Goal: Find contact information: Obtain details needed to contact an individual or organization

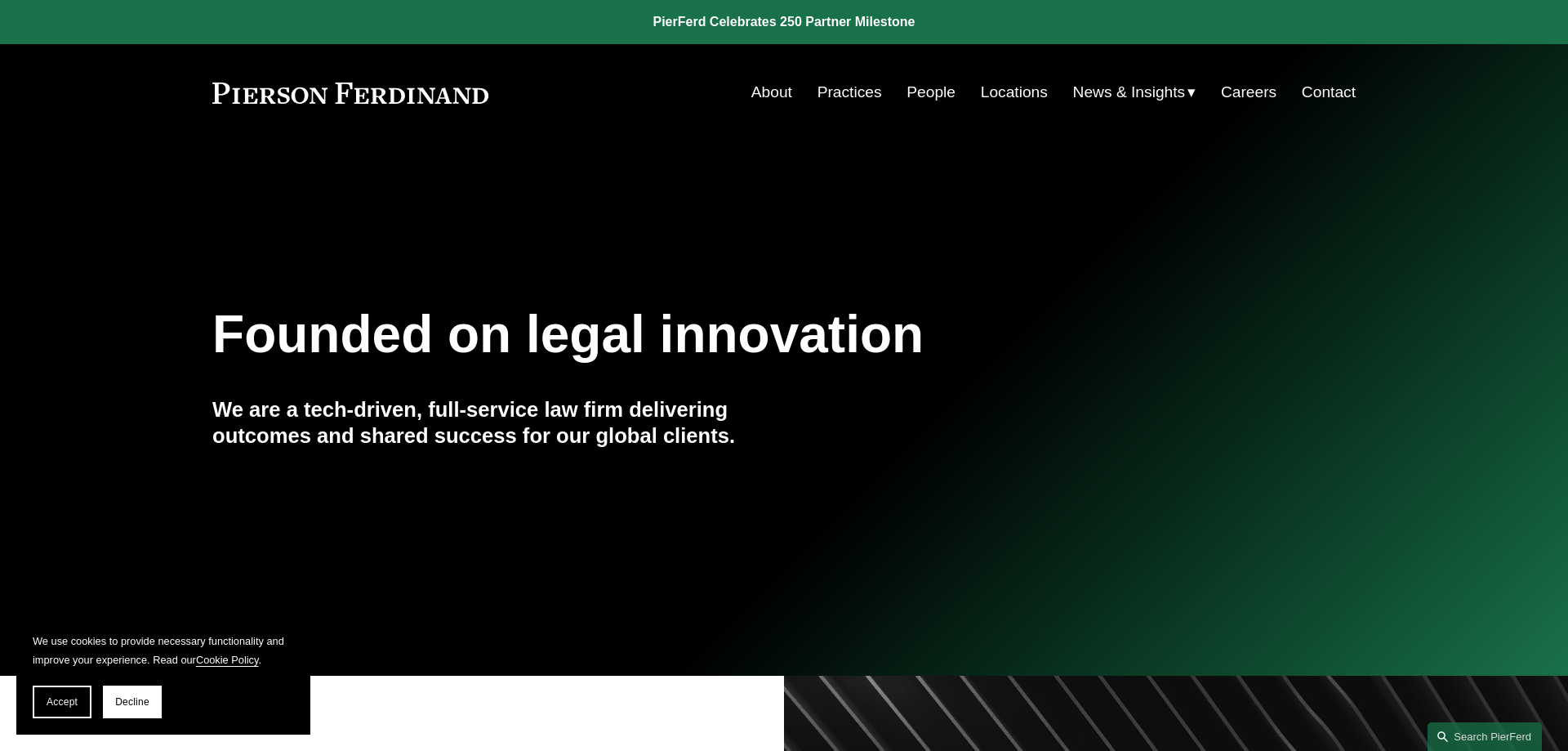
click at [999, 89] on link "Locations" at bounding box center [1014, 92] width 67 height 31
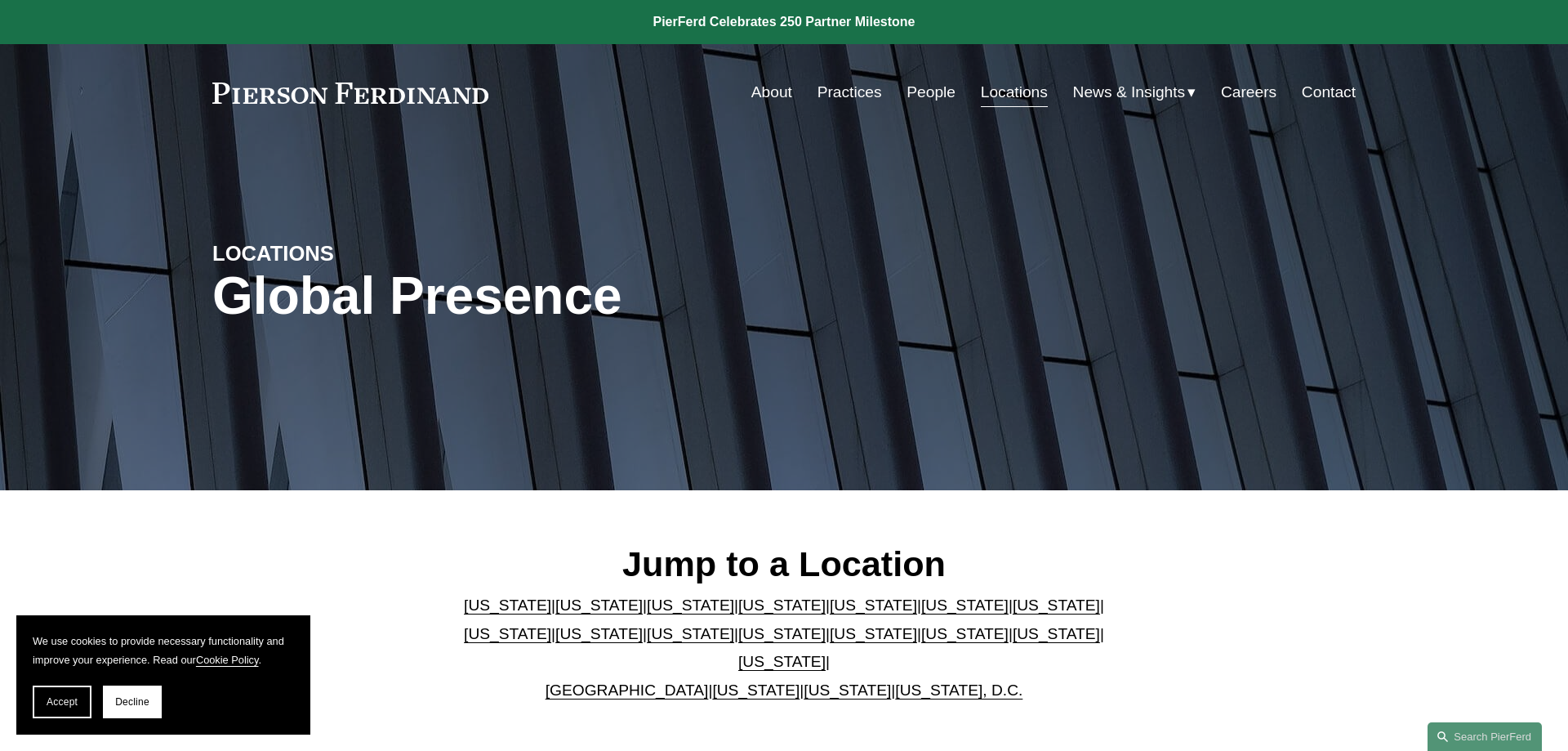
scroll to position [166, 0]
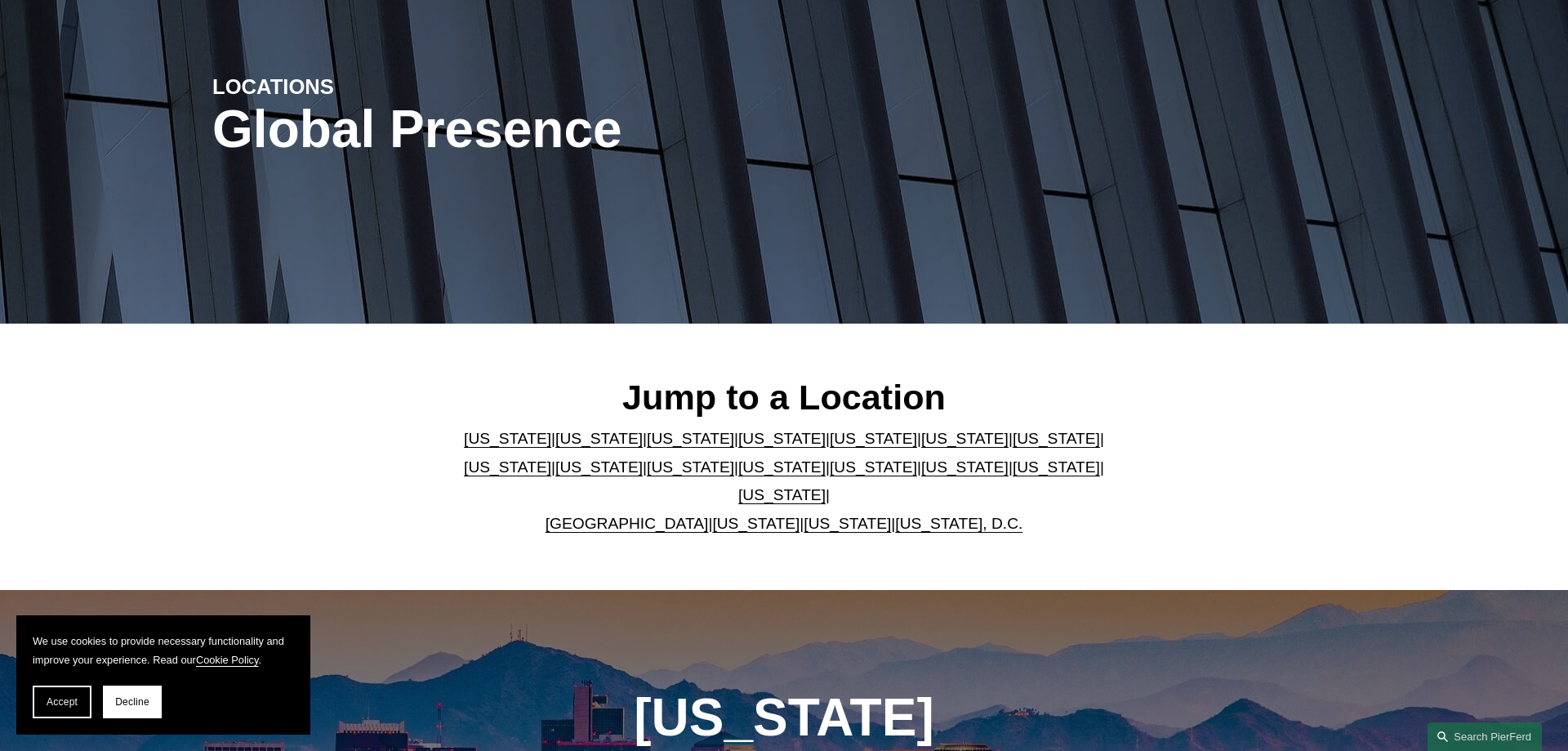
click at [825, 486] on link "Texas" at bounding box center [782, 495] width 87 height 17
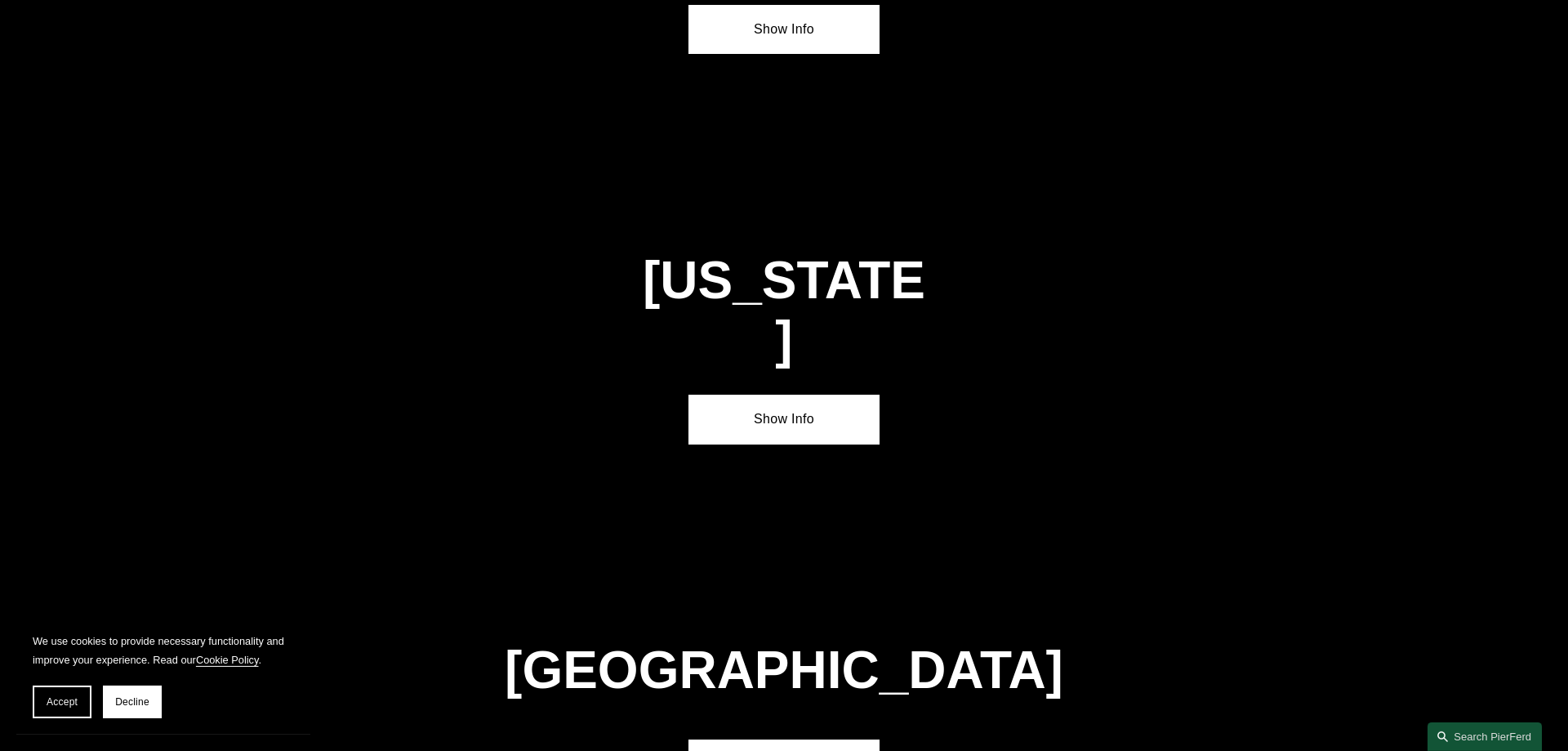
scroll to position [5561, 0]
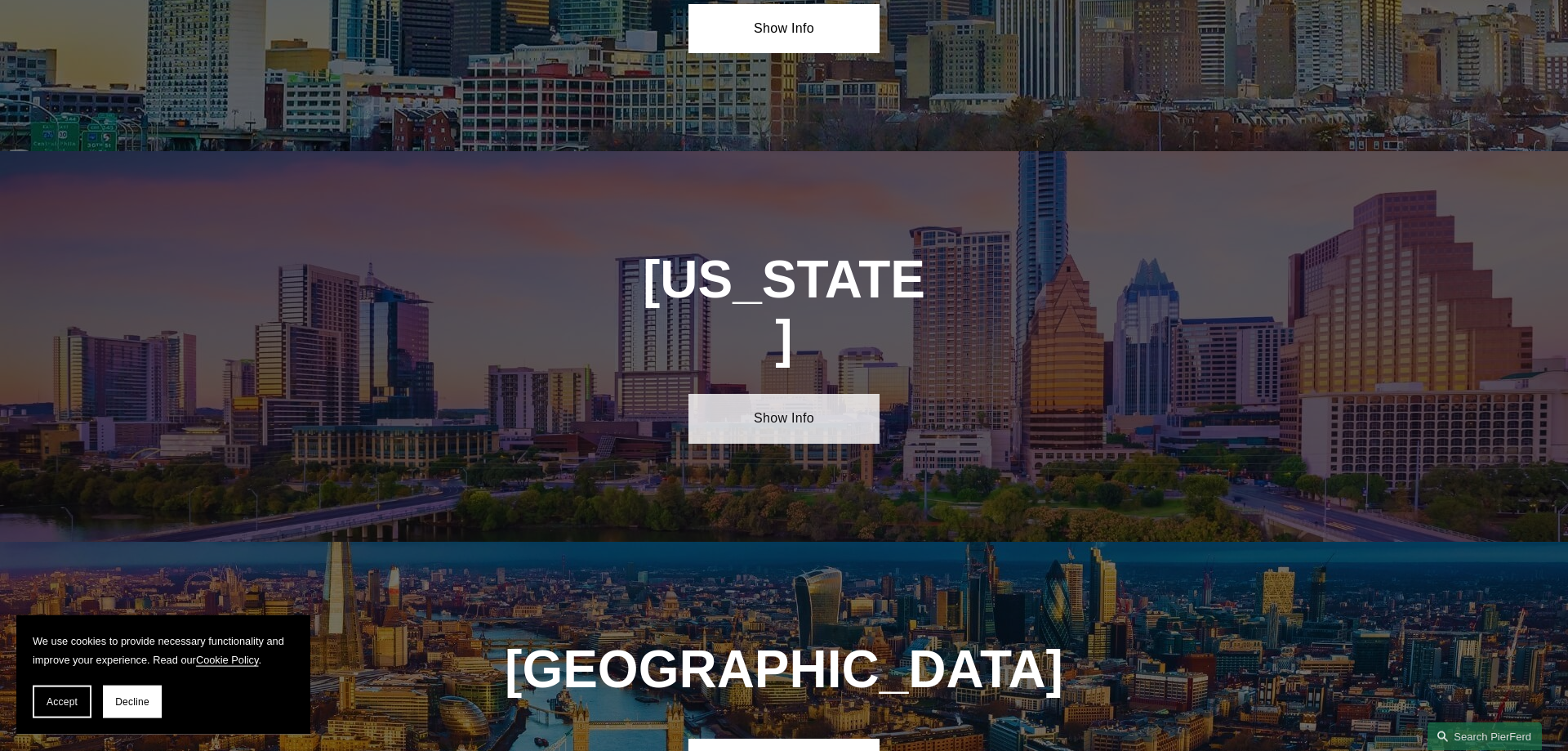
click at [816, 394] on link "Show Info" at bounding box center [783, 418] width 190 height 49
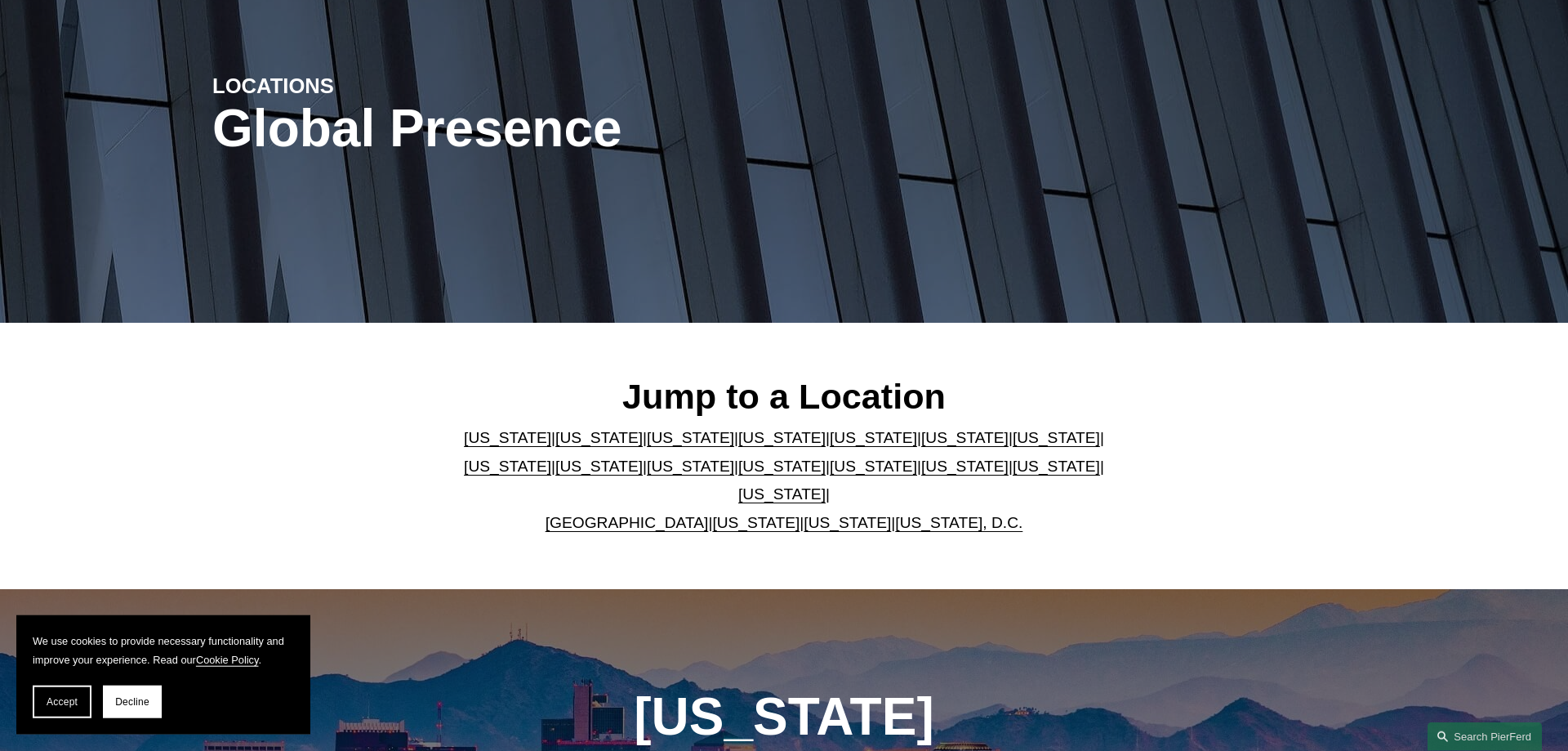
scroll to position [166, 0]
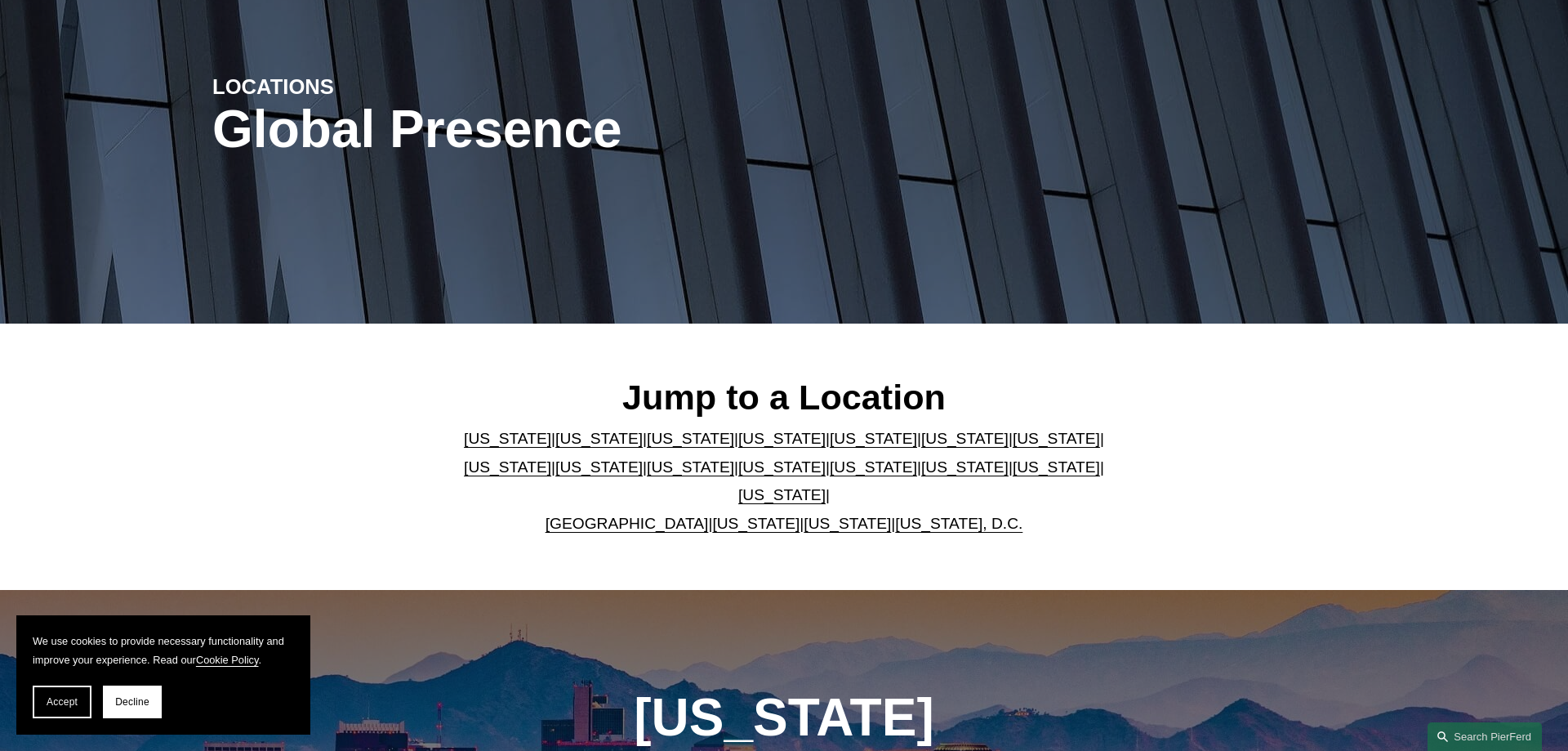
click at [830, 446] on link "Florida" at bounding box center [874, 438] width 87 height 17
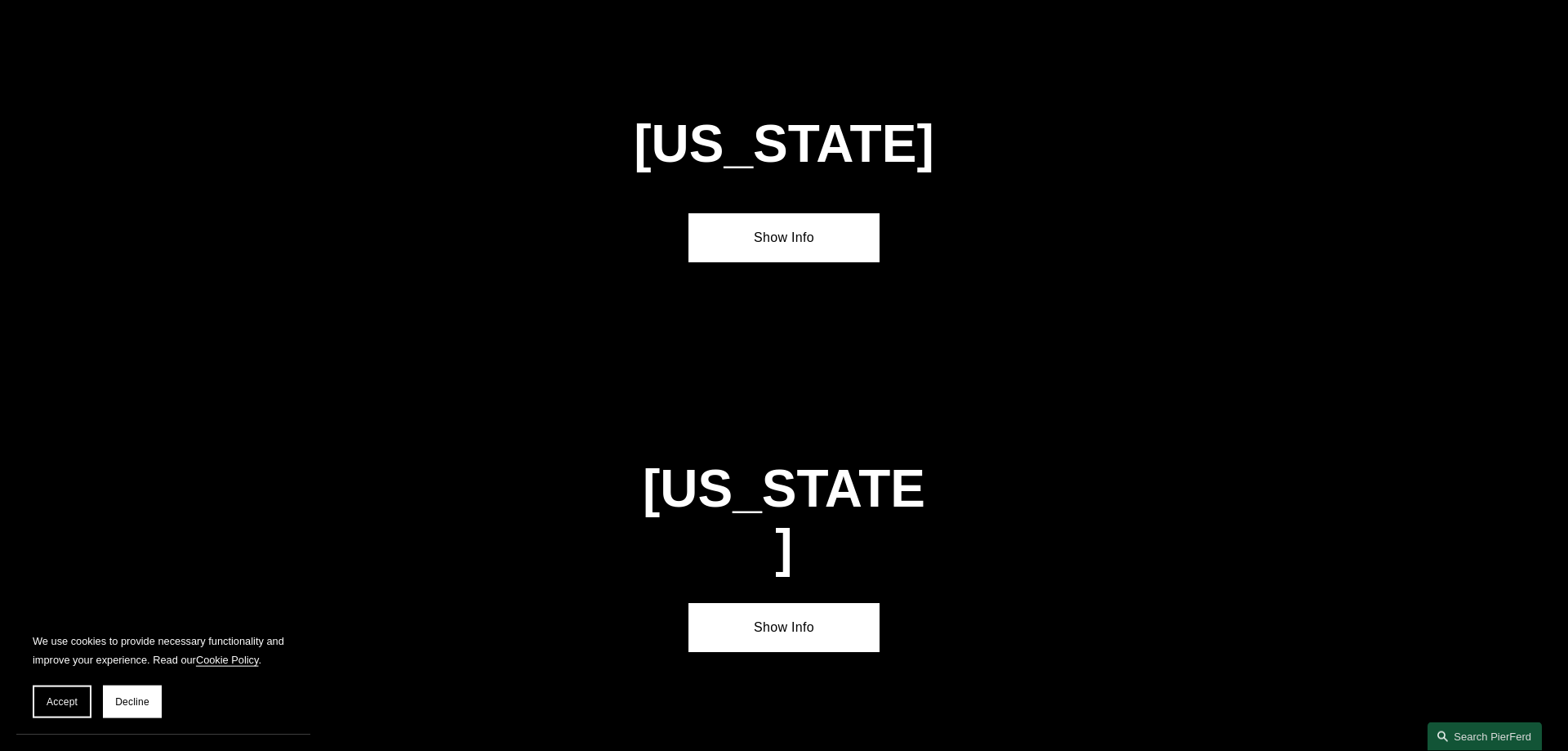
scroll to position [2118, 0]
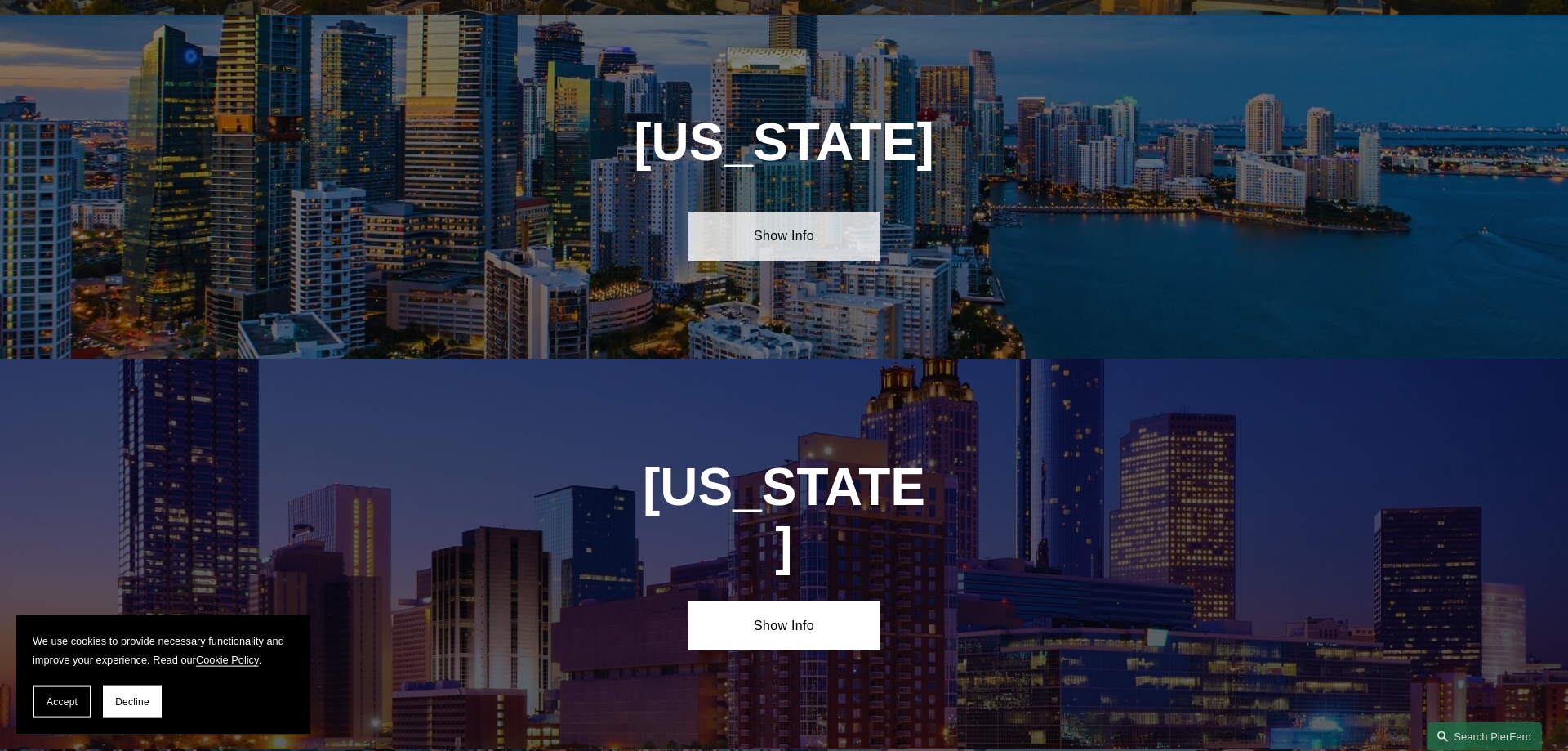
click at [777, 237] on link "Show Info" at bounding box center [783, 236] width 190 height 49
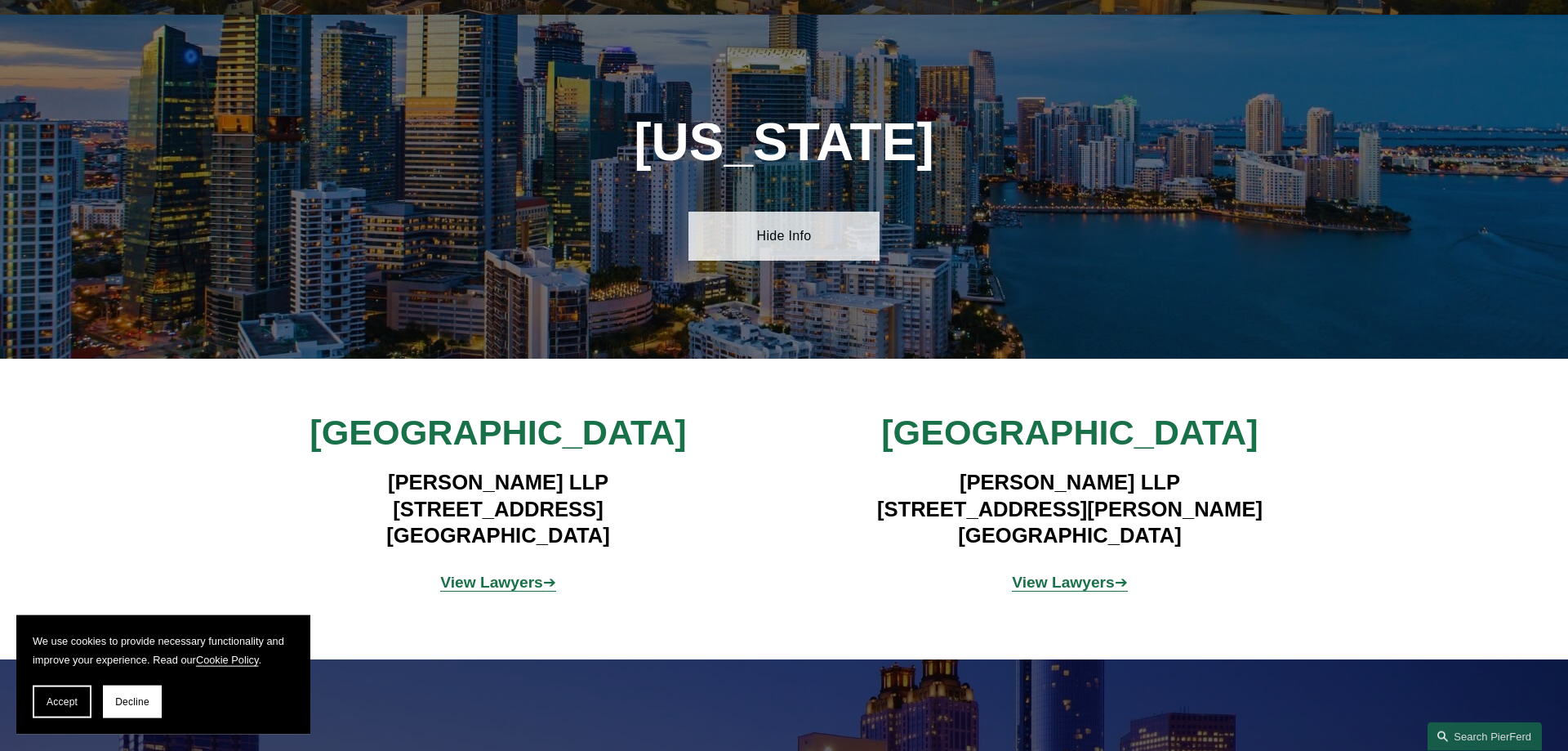
click at [777, 237] on link "Hide Info" at bounding box center [783, 236] width 190 height 49
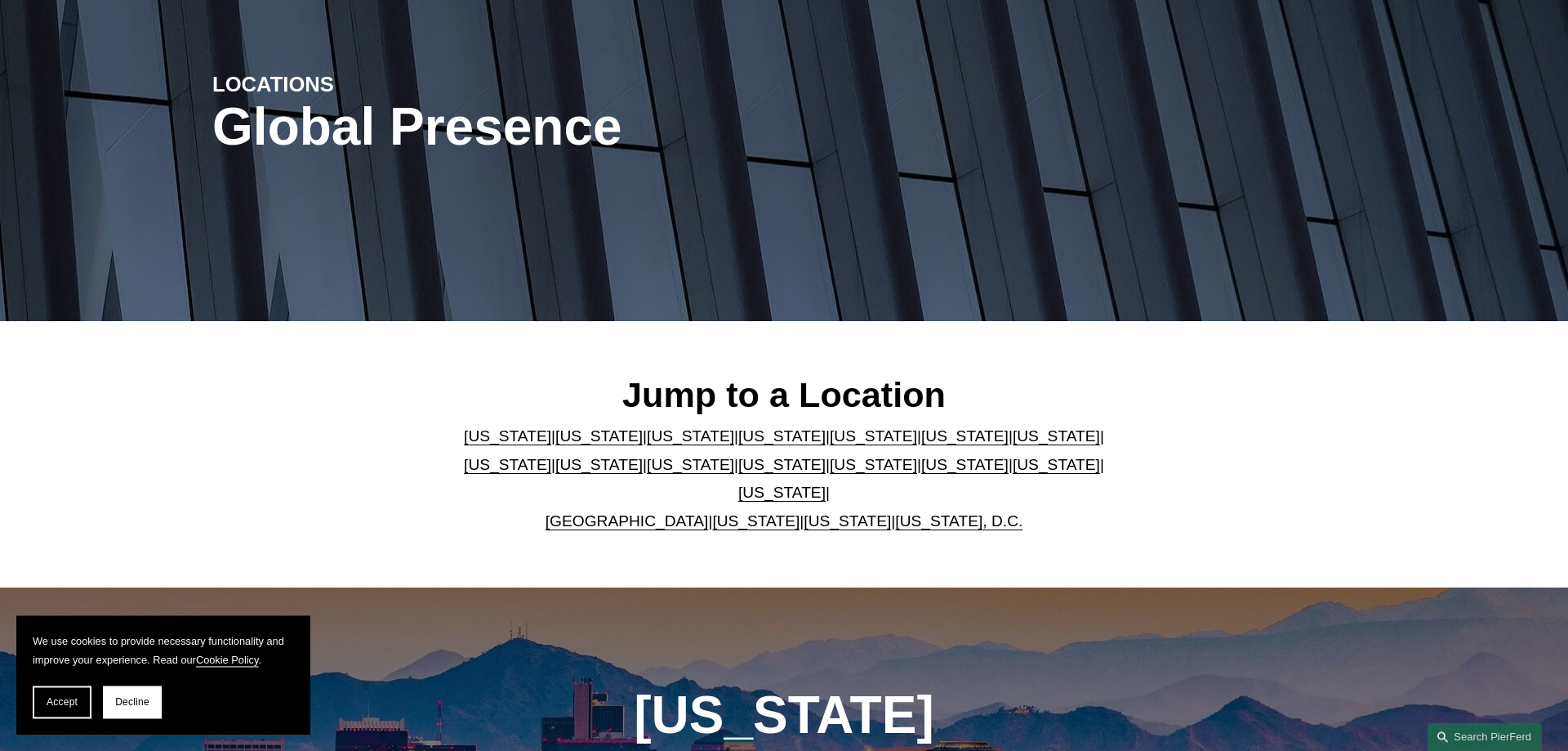
scroll to position [166, 0]
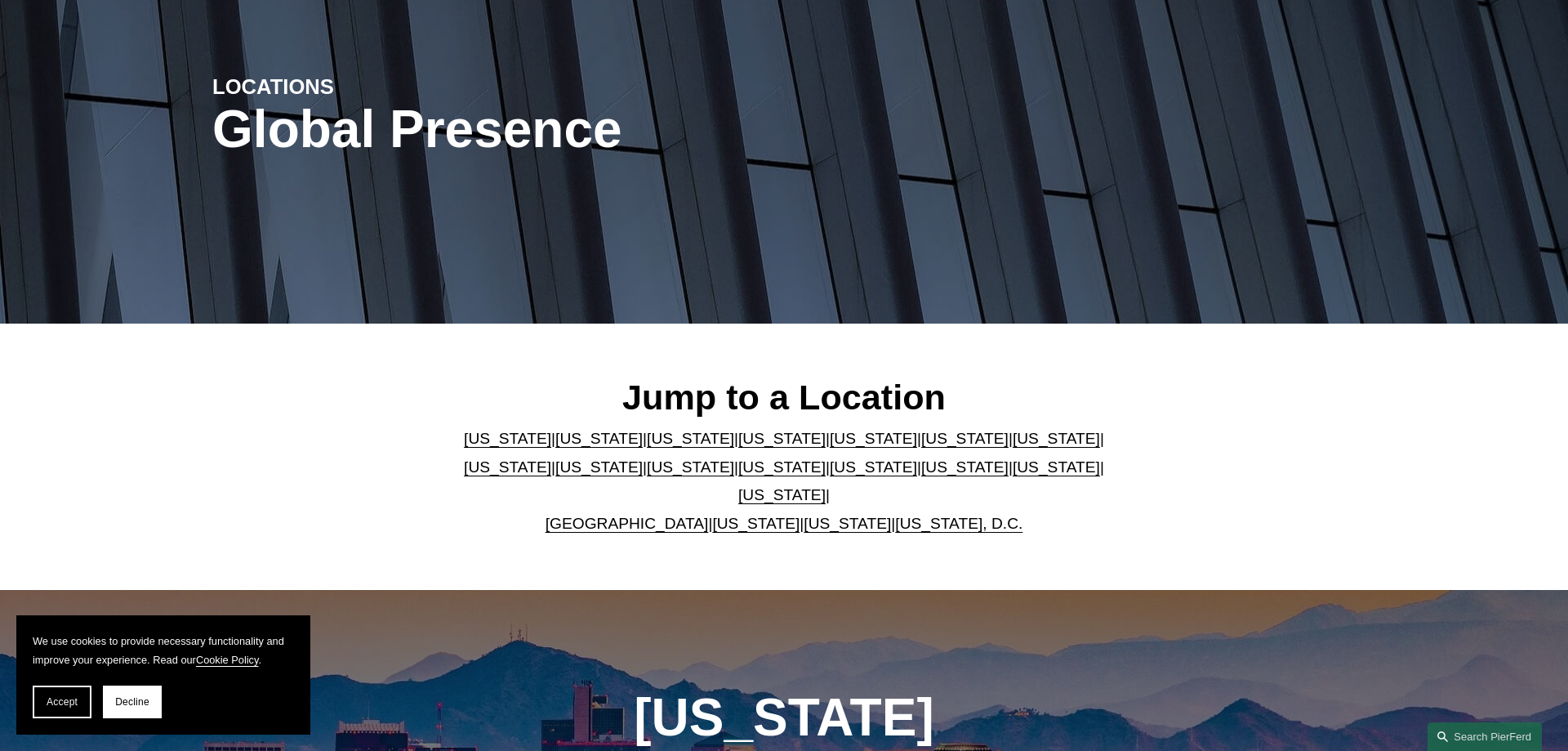
click at [558, 446] on link "California" at bounding box center [599, 438] width 87 height 17
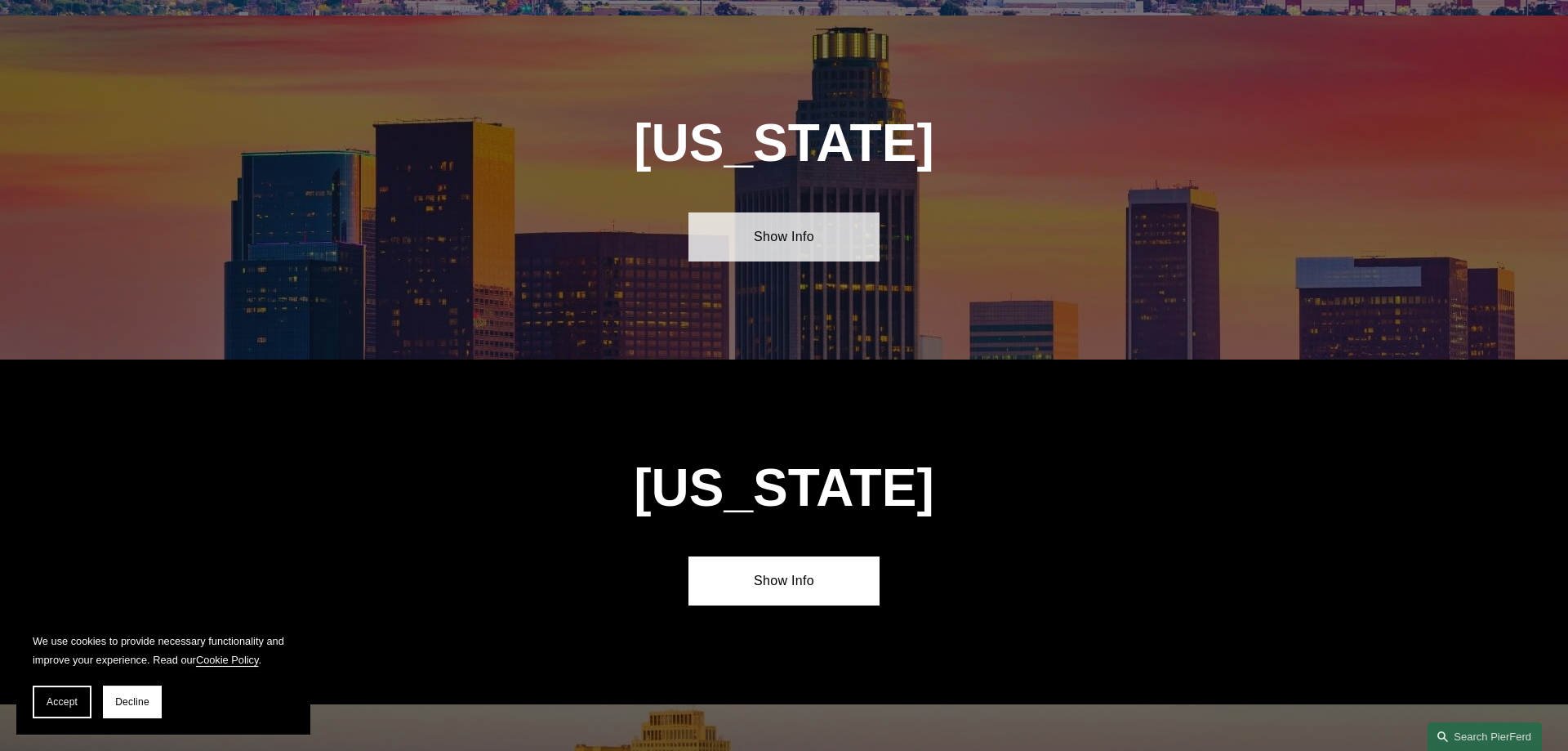
scroll to position [1086, 0]
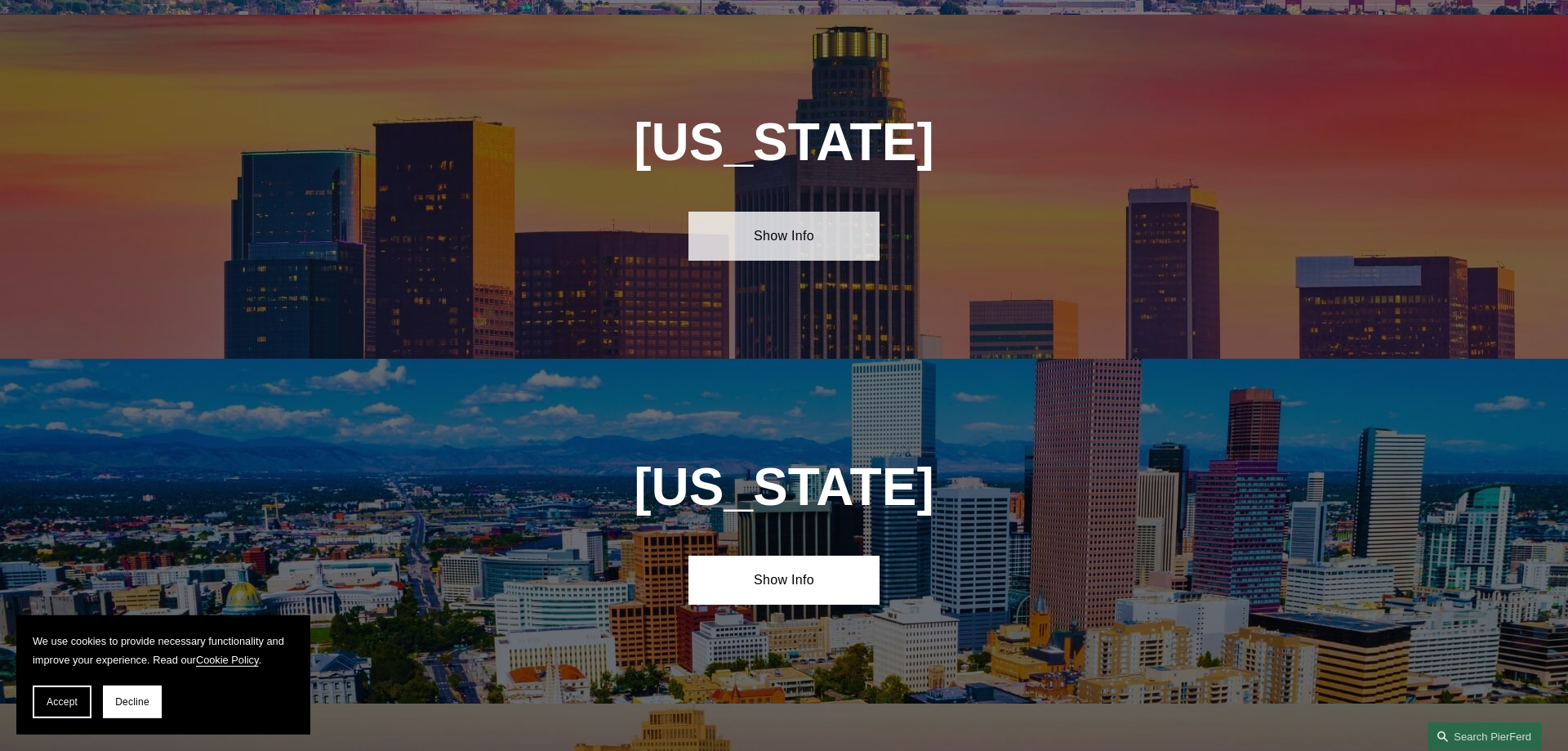
click at [787, 234] on link "Show Info" at bounding box center [783, 236] width 190 height 49
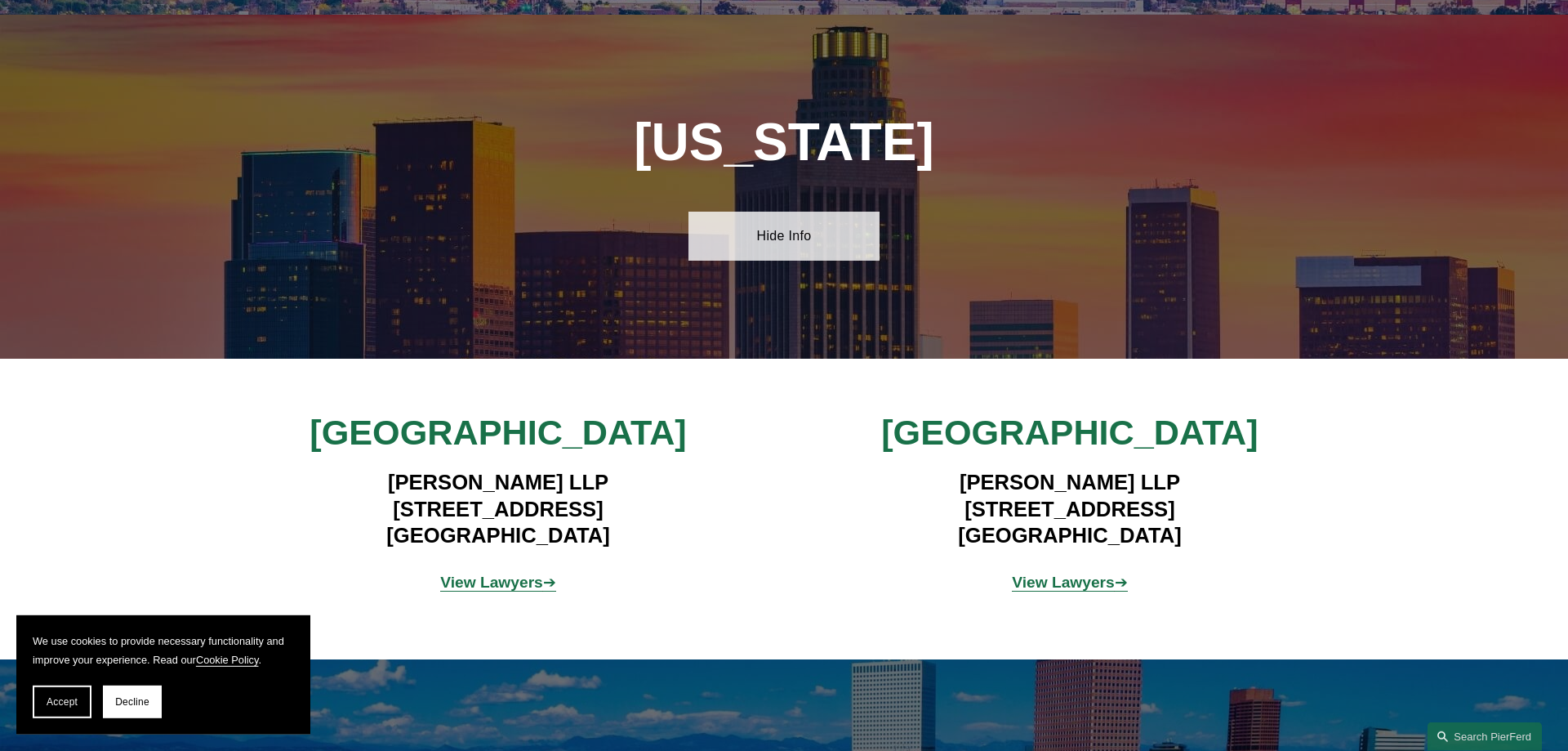
click at [787, 234] on link "Hide Info" at bounding box center [783, 236] width 190 height 49
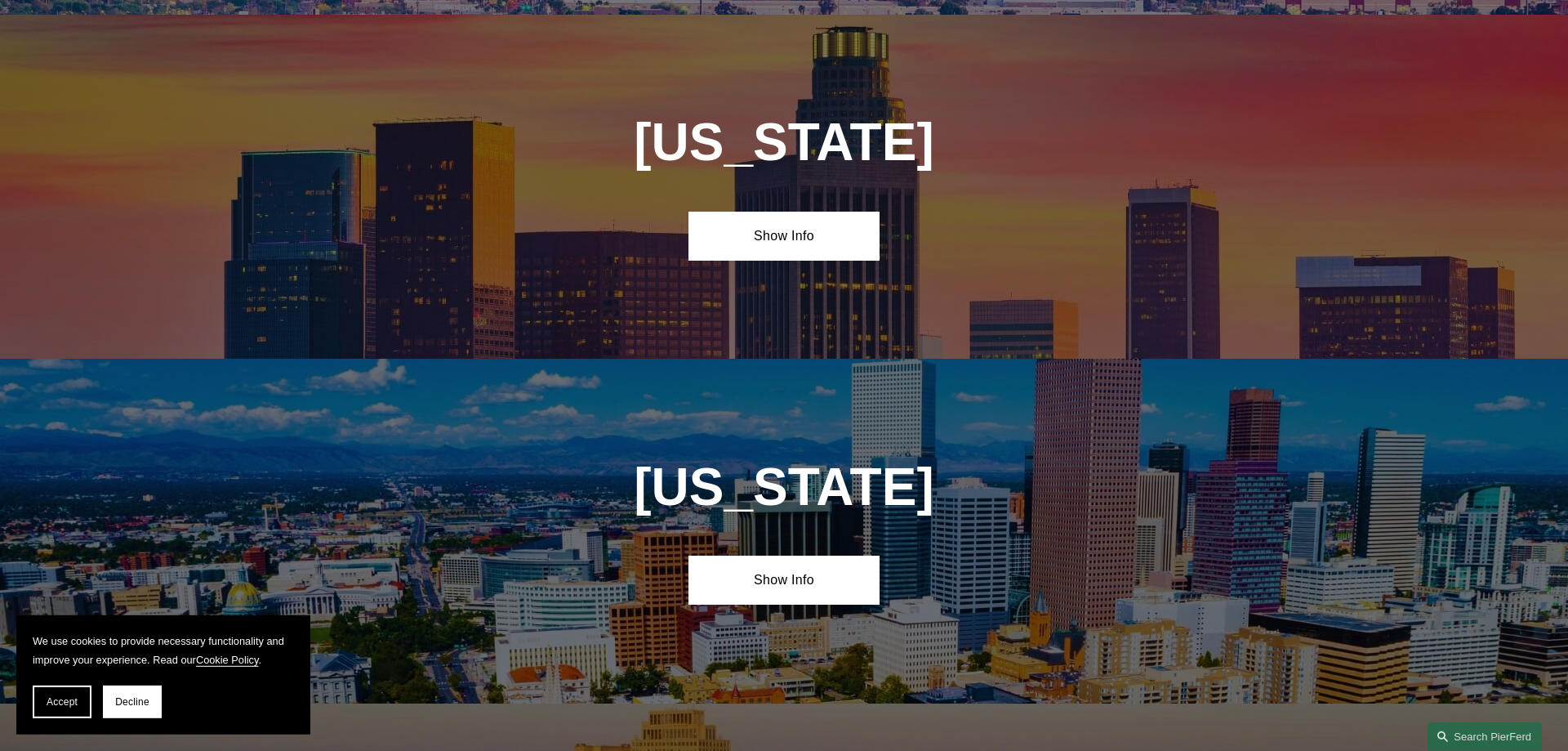
click at [93, 692] on div "Accept Decline" at bounding box center [164, 702] width 262 height 33
click at [75, 696] on span "Accept" at bounding box center [62, 702] width 31 height 12
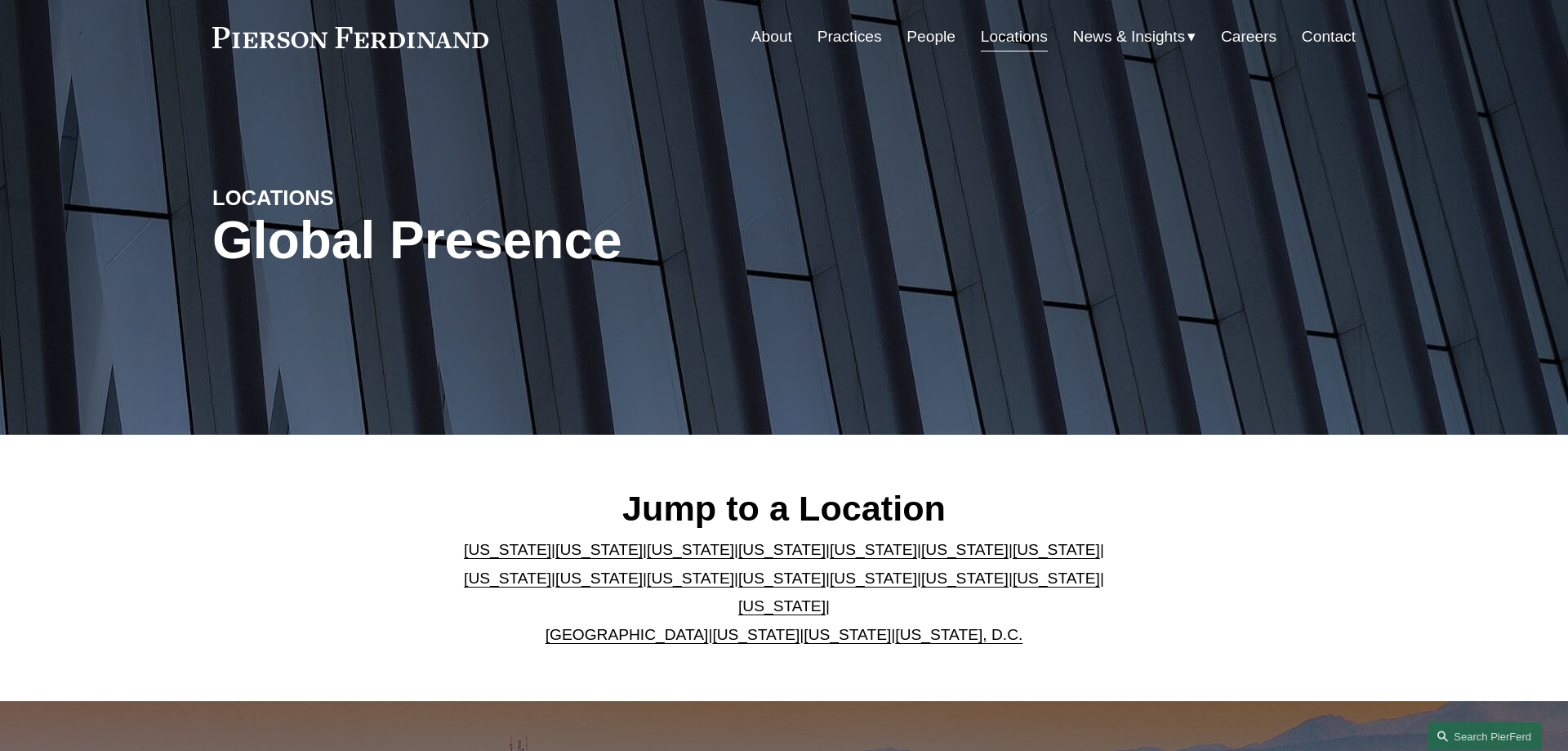
scroll to position [0, 0]
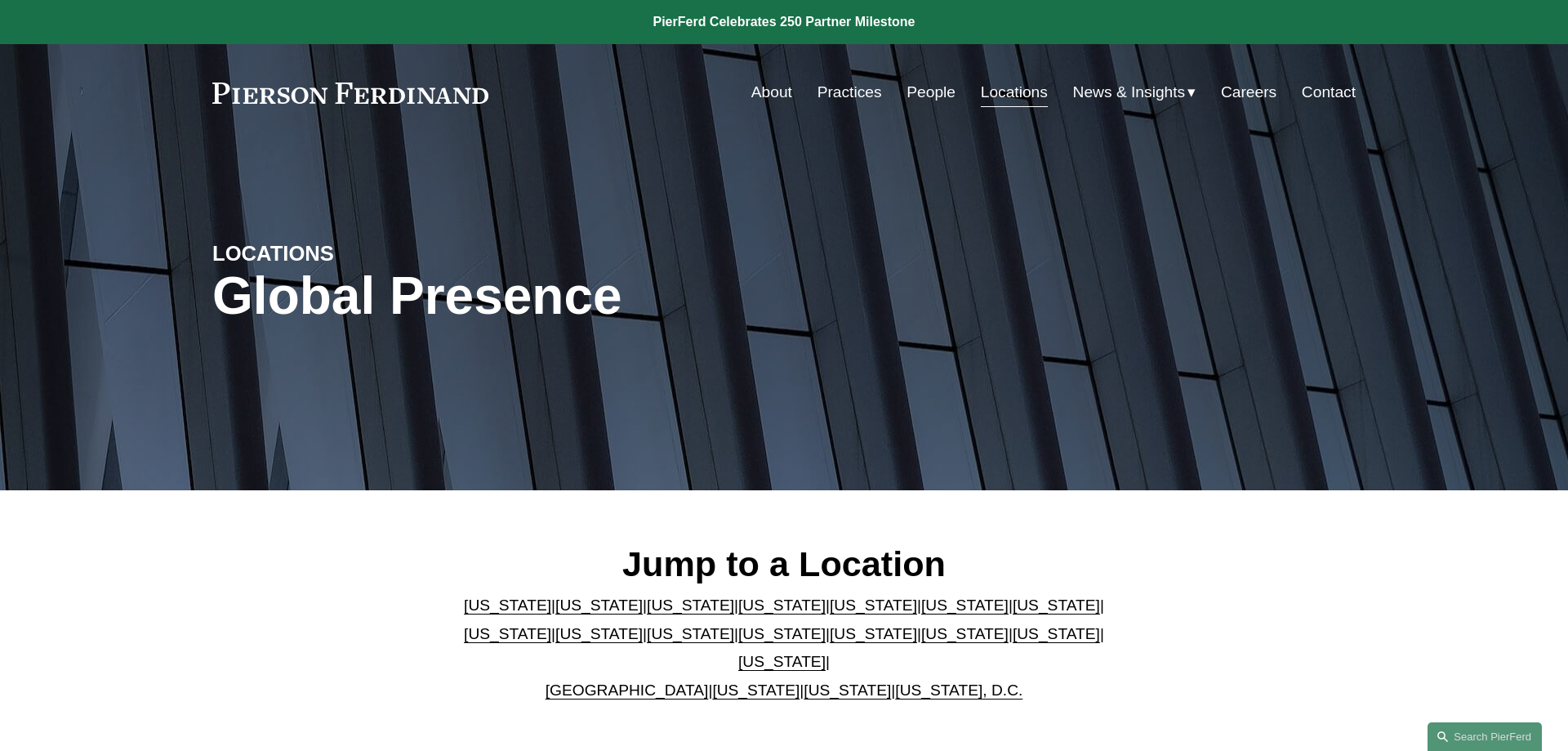
click at [1319, 88] on link "Contact" at bounding box center [1328, 92] width 54 height 31
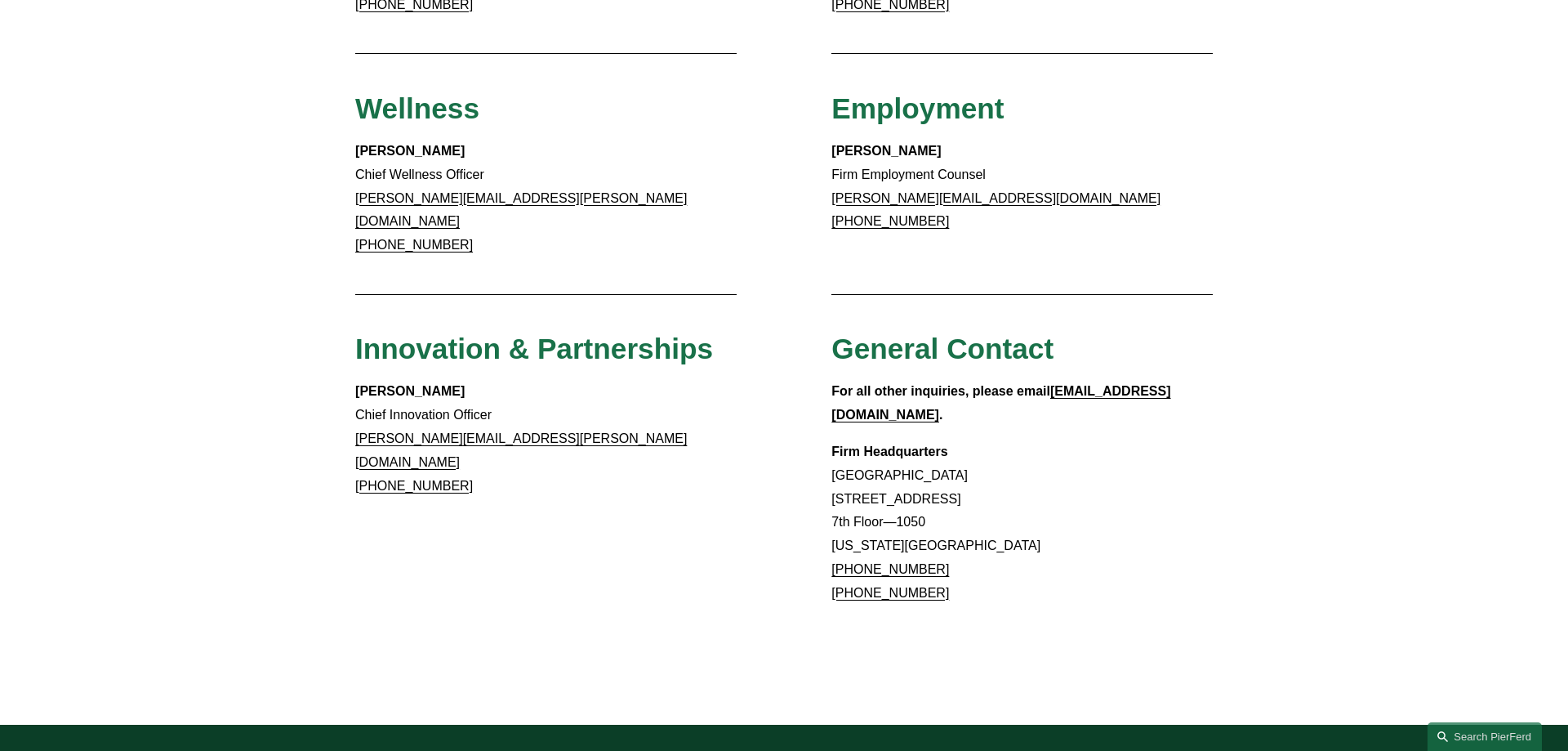
scroll to position [1520, 0]
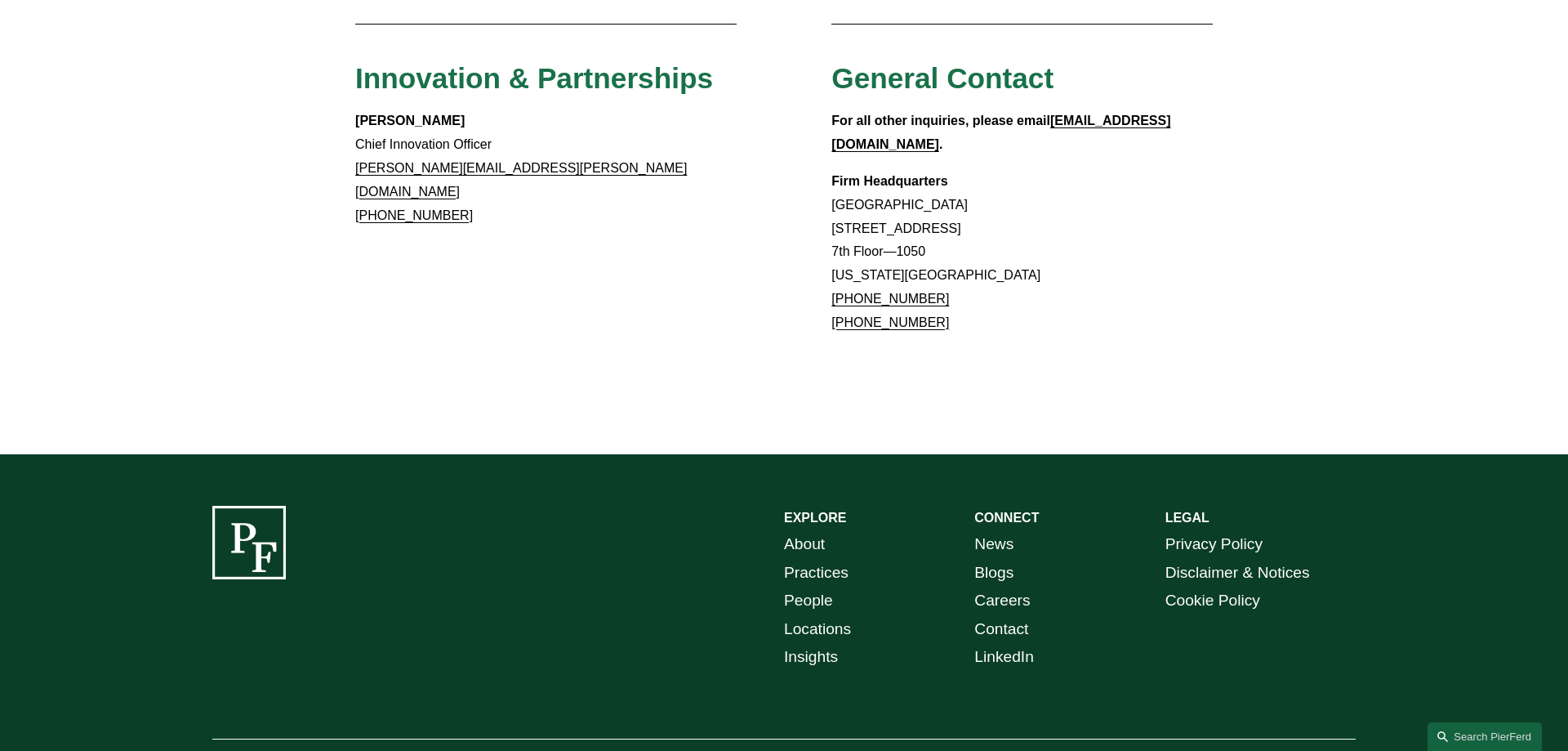
drag, startPoint x: 227, startPoint y: 685, endPoint x: 330, endPoint y: 684, distance: 103.0
click at [330, 750] on p "© [PERSON_NAME] LLP" at bounding box center [332, 765] width 238 height 24
copy p "[PERSON_NAME]"
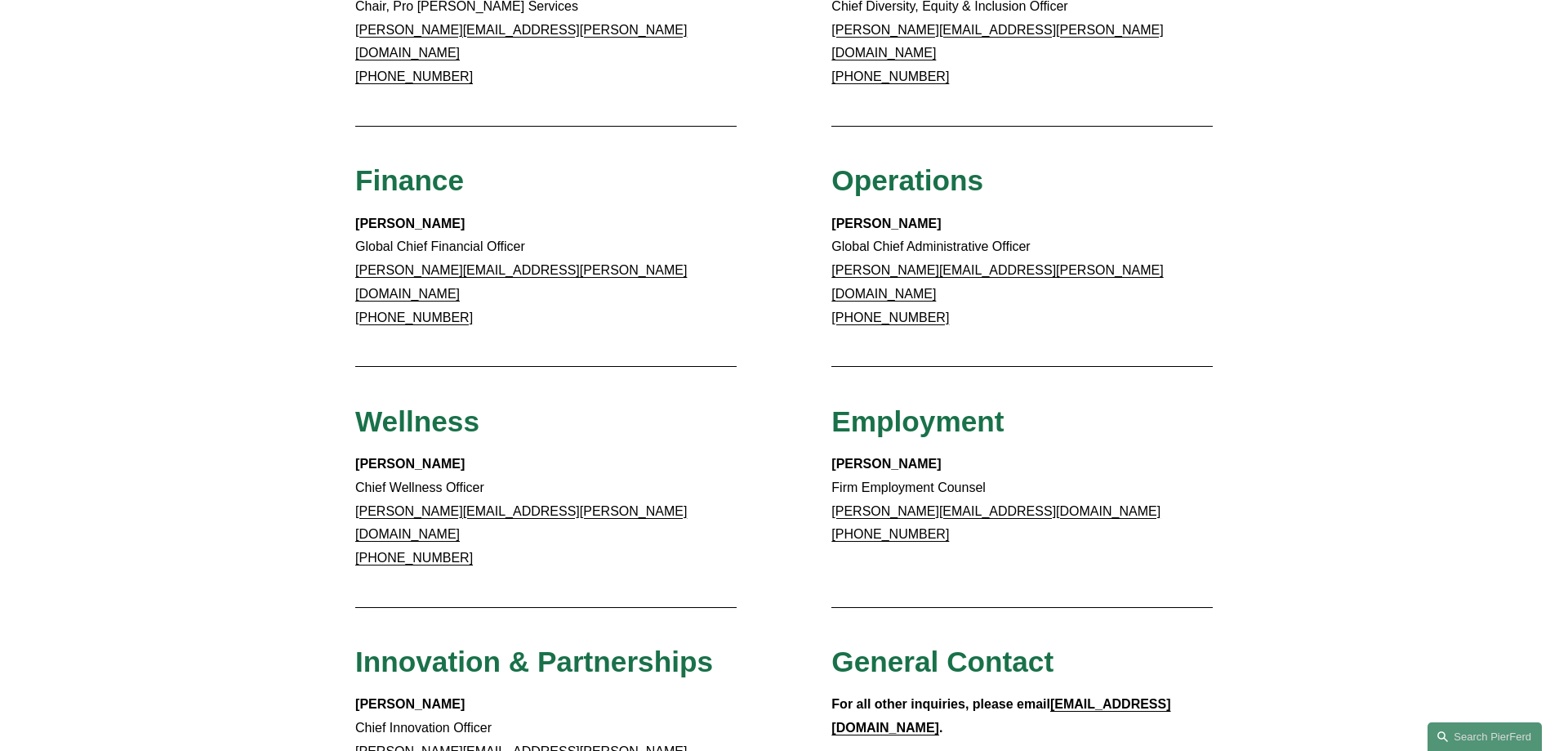
scroll to position [187, 0]
